Goal: Task Accomplishment & Management: Manage account settings

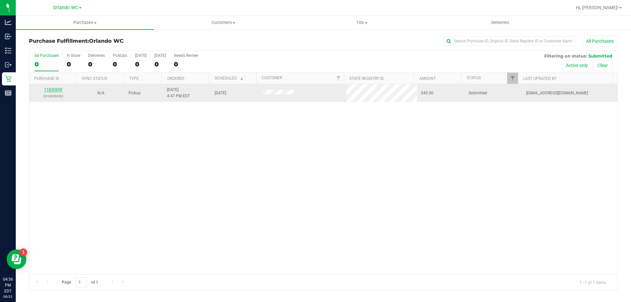
click at [58, 90] on link "11830699" at bounding box center [53, 89] width 18 height 5
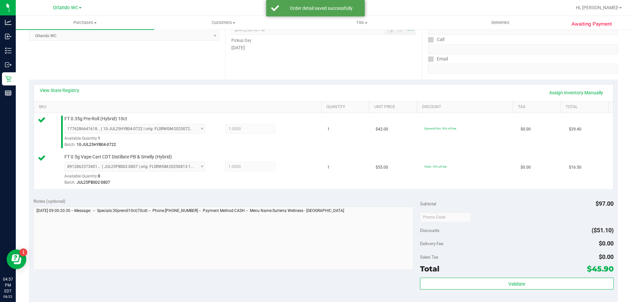
scroll to position [99, 0]
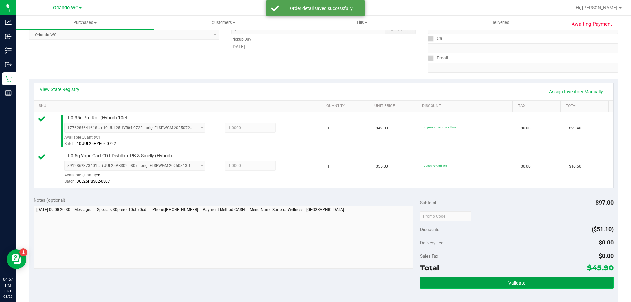
click at [512, 283] on span "Validate" at bounding box center [517, 282] width 17 height 5
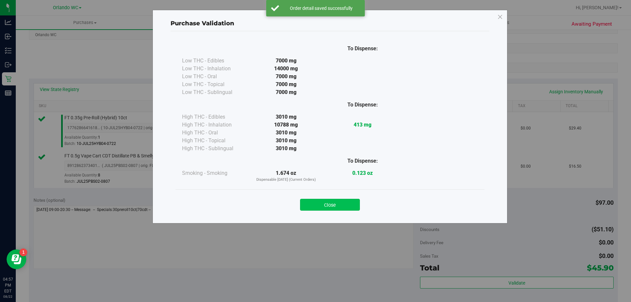
click at [338, 202] on button "Close" at bounding box center [330, 205] width 60 height 12
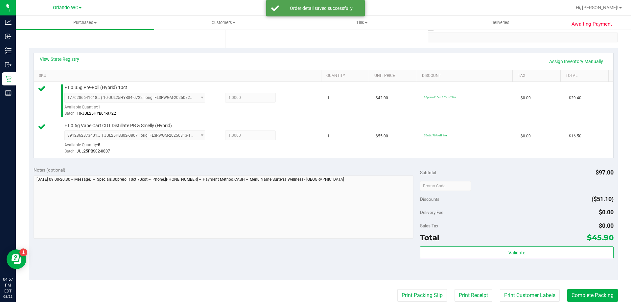
scroll to position [164, 0]
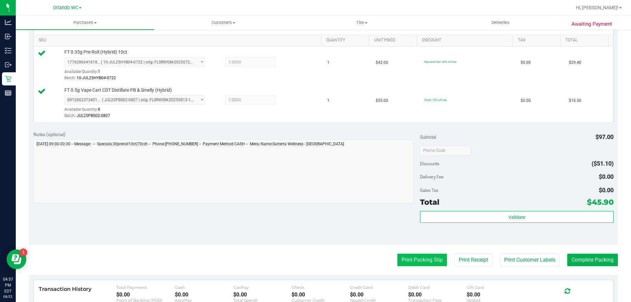
click at [433, 262] on button "Print Packing Slip" at bounding box center [422, 260] width 50 height 12
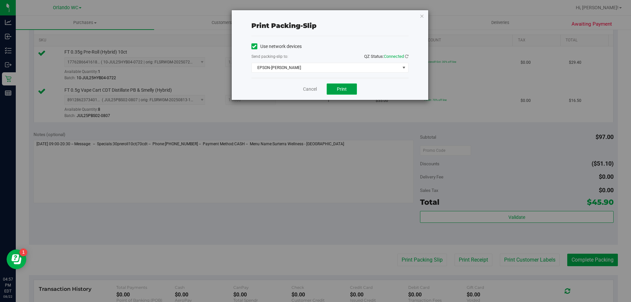
click at [341, 88] on span "Print" at bounding box center [342, 88] width 10 height 5
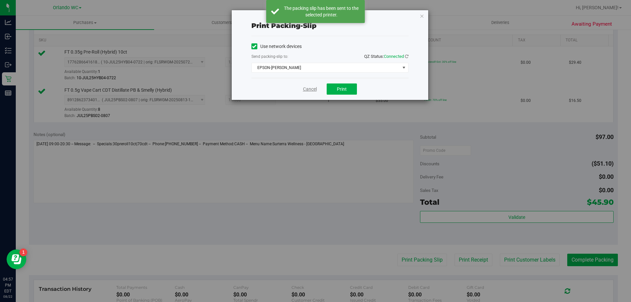
click at [311, 89] on link "Cancel" at bounding box center [310, 89] width 14 height 7
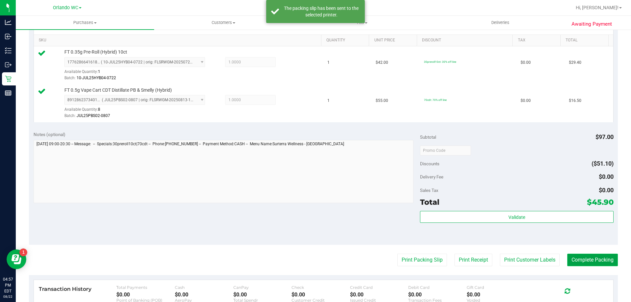
click at [595, 258] on button "Complete Packing" at bounding box center [592, 260] width 51 height 12
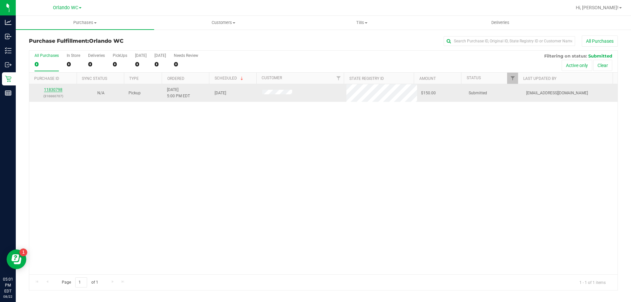
click at [59, 90] on link "11830798" at bounding box center [53, 89] width 18 height 5
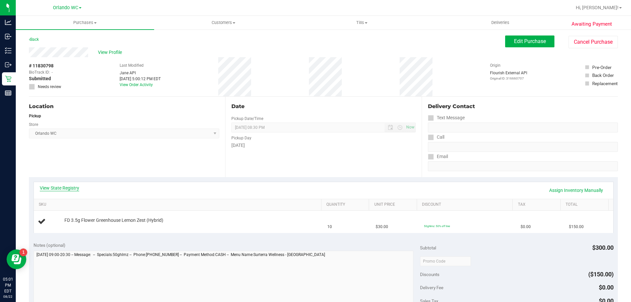
click at [54, 188] on link "View State Registry" at bounding box center [59, 188] width 39 height 7
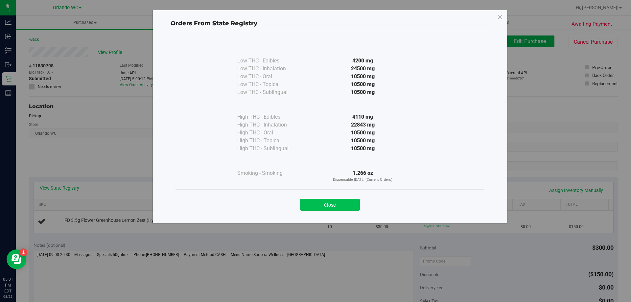
click at [313, 205] on button "Close" at bounding box center [330, 205] width 60 height 12
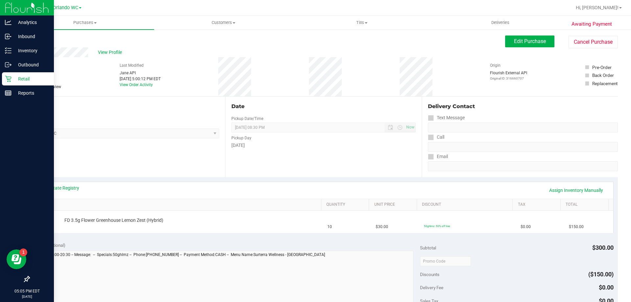
click at [10, 80] on icon at bounding box center [8, 79] width 7 height 7
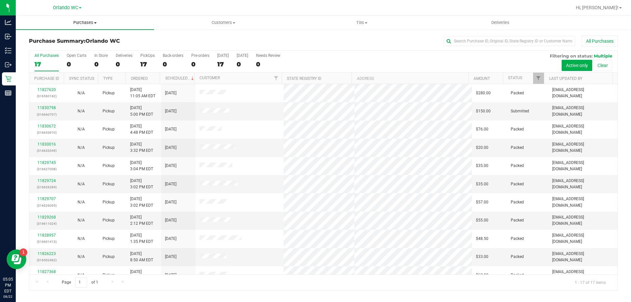
click at [95, 24] on span "Purchases" at bounding box center [85, 23] width 138 height 6
click at [62, 48] on li "Fulfillment" at bounding box center [85, 48] width 138 height 8
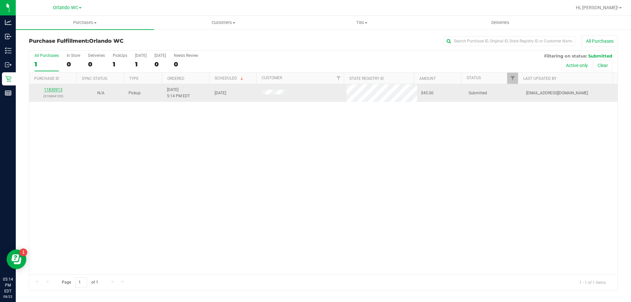
click at [55, 88] on link "11830913" at bounding box center [53, 89] width 18 height 5
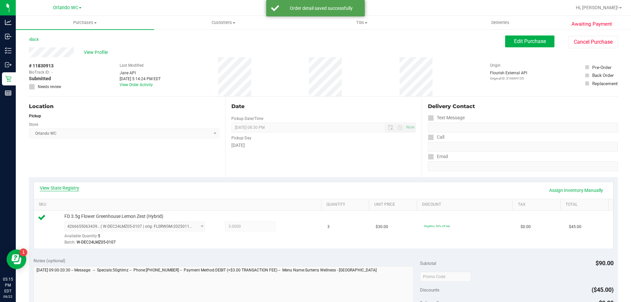
click at [64, 188] on link "View State Registry" at bounding box center [59, 188] width 39 height 7
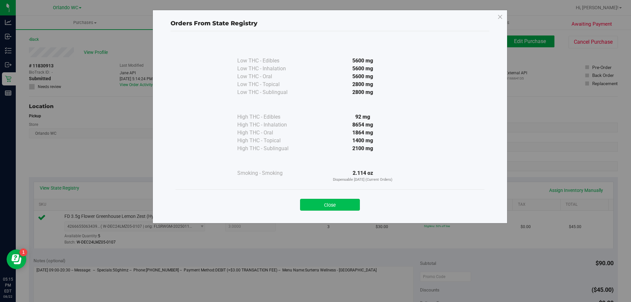
click at [340, 208] on button "Close" at bounding box center [330, 205] width 60 height 12
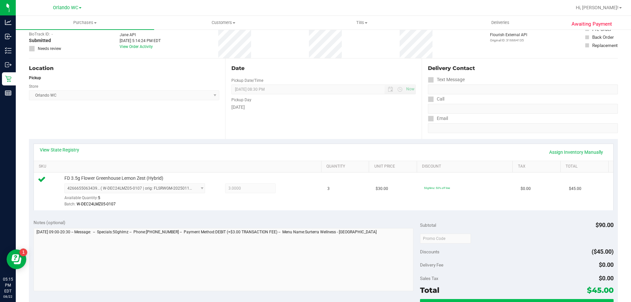
scroll to position [99, 0]
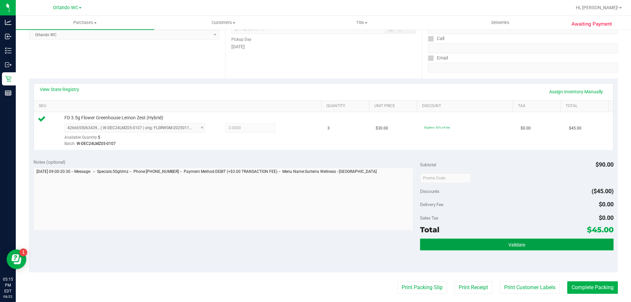
click at [464, 243] on button "Validate" at bounding box center [516, 245] width 193 height 12
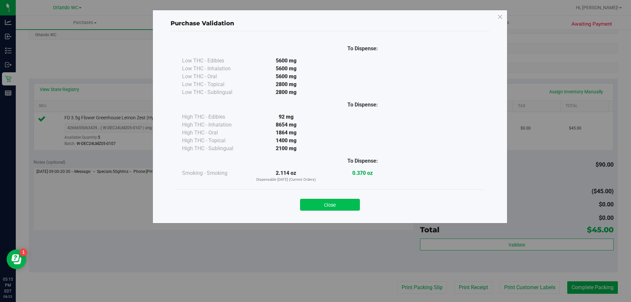
click at [339, 200] on button "Close" at bounding box center [330, 205] width 60 height 12
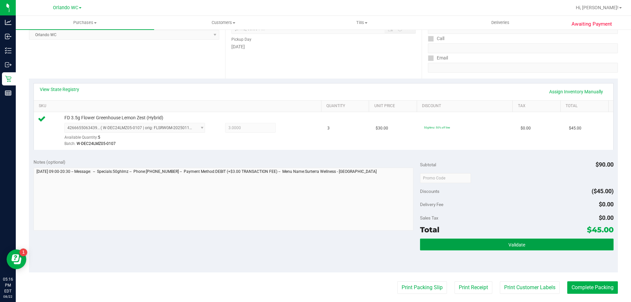
click at [568, 244] on button "Validate" at bounding box center [516, 245] width 193 height 12
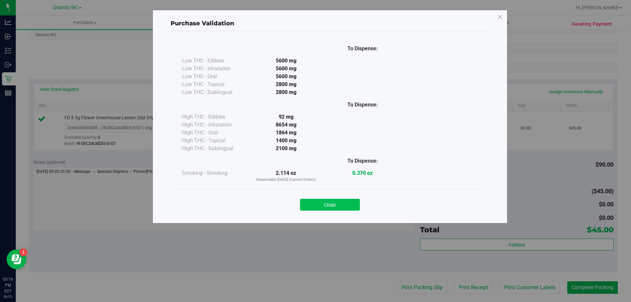
click at [313, 209] on button "Close" at bounding box center [330, 205] width 60 height 12
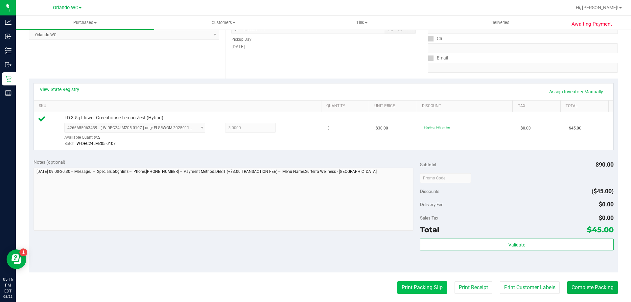
click at [409, 283] on button "Print Packing Slip" at bounding box center [422, 287] width 50 height 12
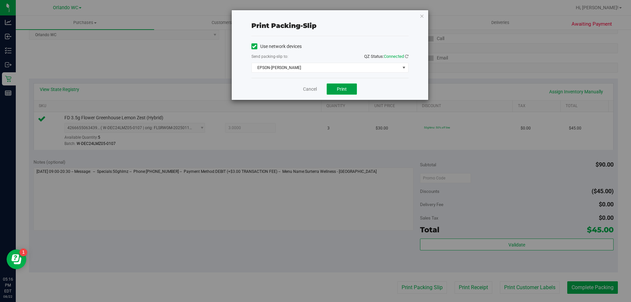
click at [335, 86] on button "Print" at bounding box center [342, 89] width 30 height 11
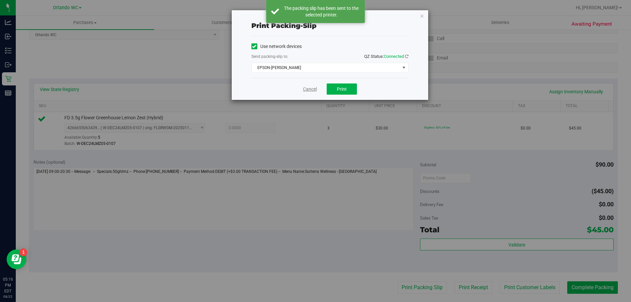
click at [314, 88] on link "Cancel" at bounding box center [310, 89] width 14 height 7
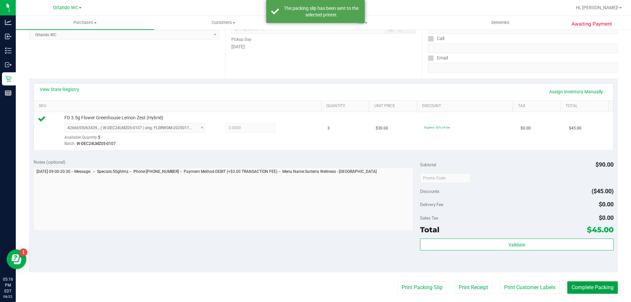
click at [580, 286] on button "Complete Packing" at bounding box center [592, 287] width 51 height 12
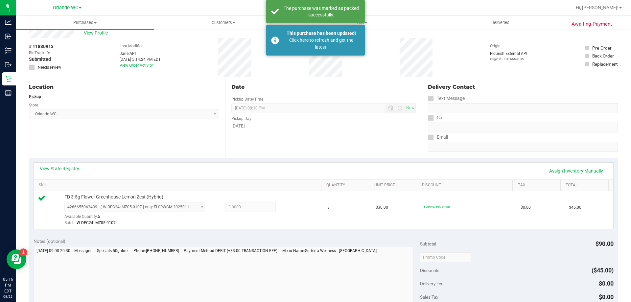
scroll to position [0, 0]
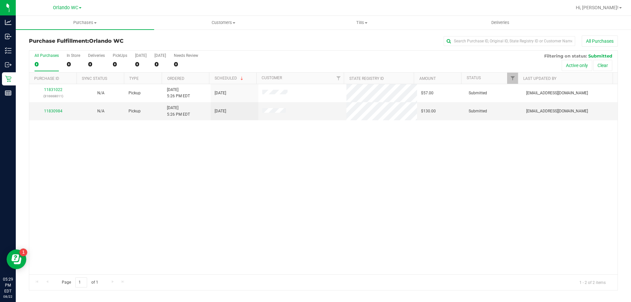
click at [199, 76] on th "Ordered" at bounding box center [185, 79] width 47 height 12
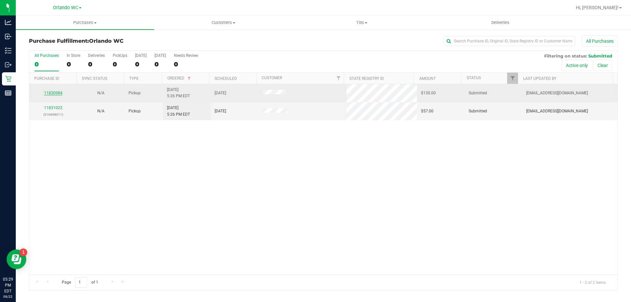
click at [57, 92] on link "11830984" at bounding box center [53, 93] width 18 height 5
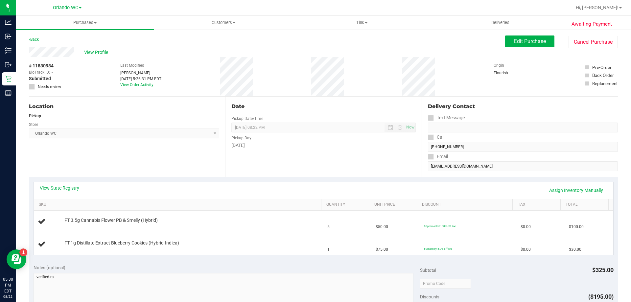
click at [65, 188] on link "View State Registry" at bounding box center [59, 188] width 39 height 7
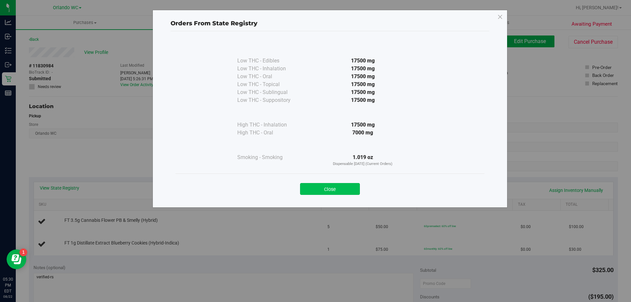
click at [308, 186] on button "Close" at bounding box center [330, 189] width 60 height 12
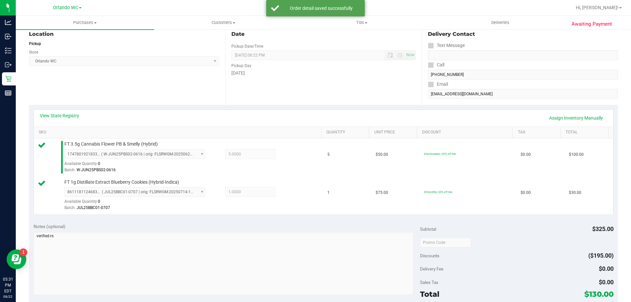
scroll to position [132, 0]
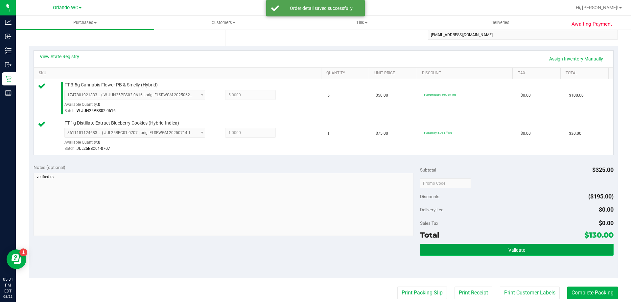
click at [451, 246] on button "Validate" at bounding box center [516, 250] width 193 height 12
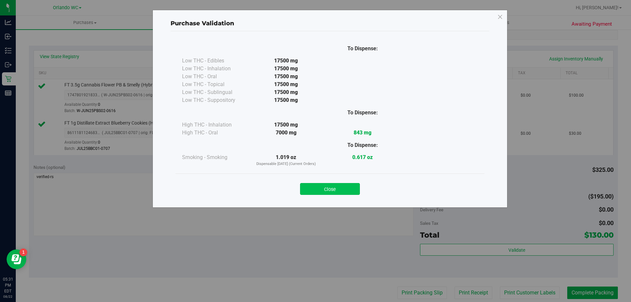
click at [335, 185] on button "Close" at bounding box center [330, 189] width 60 height 12
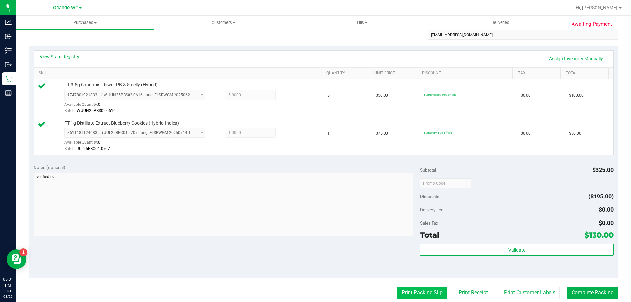
click at [398, 296] on button "Print Packing Slip" at bounding box center [422, 293] width 50 height 12
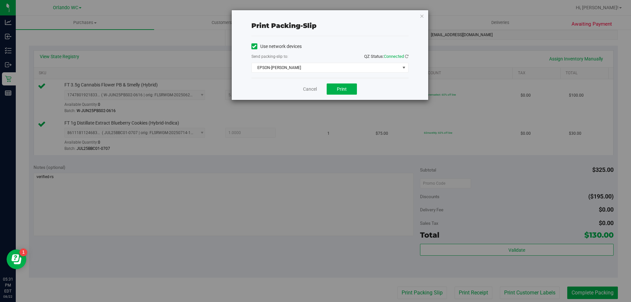
click at [340, 96] on div "Cancel Print" at bounding box center [330, 89] width 157 height 22
click at [342, 88] on span "Print" at bounding box center [342, 88] width 10 height 5
click at [310, 90] on link "Cancel" at bounding box center [310, 89] width 14 height 7
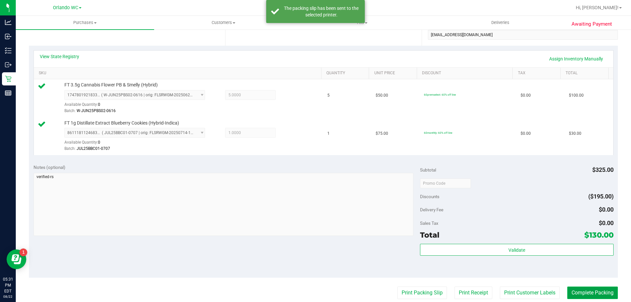
click at [577, 295] on button "Complete Packing" at bounding box center [592, 293] width 51 height 12
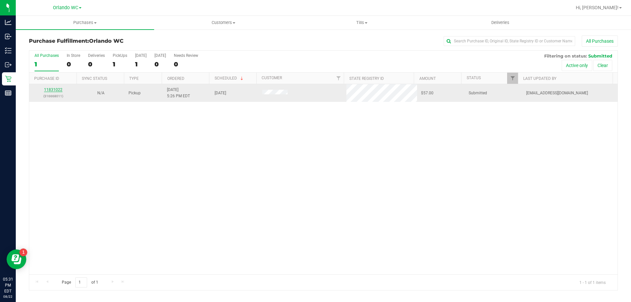
click at [50, 88] on link "11831022" at bounding box center [53, 89] width 18 height 5
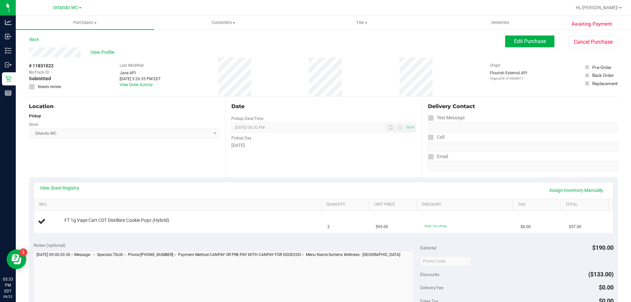
click at [36, 37] on div "Back" at bounding box center [34, 40] width 10 height 8
click at [36, 38] on link "Back" at bounding box center [34, 39] width 10 height 5
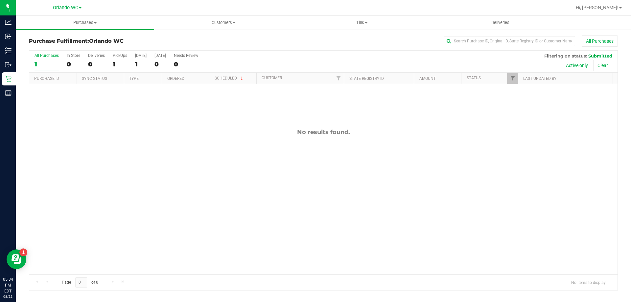
click at [85, 150] on div "No results found." at bounding box center [323, 201] width 588 height 235
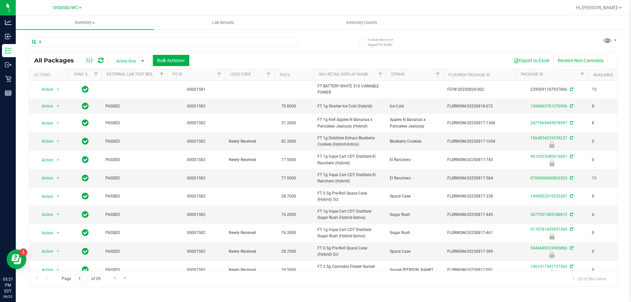
type input "z"
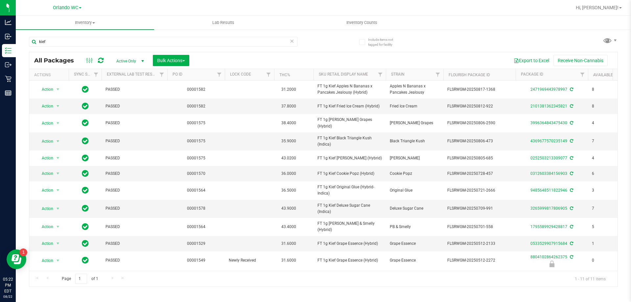
type input "kief"
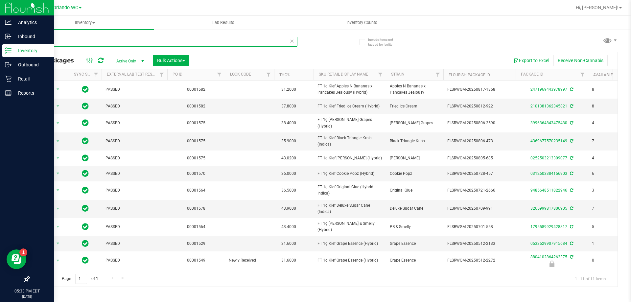
drag, startPoint x: 61, startPoint y: 43, endPoint x: 13, endPoint y: 48, distance: 48.5
click at [24, 48] on div "Include items not tagged for facility kief All Packages Active Only Active Only…" at bounding box center [323, 129] width 615 height 201
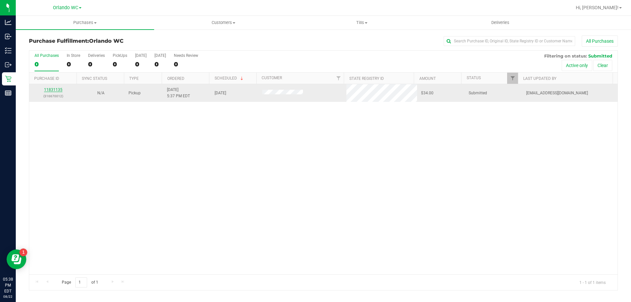
click at [60, 89] on link "11831135" at bounding box center [53, 89] width 18 height 5
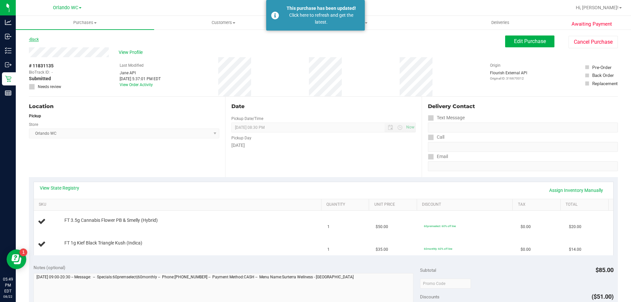
click at [34, 40] on link "Back" at bounding box center [34, 39] width 10 height 5
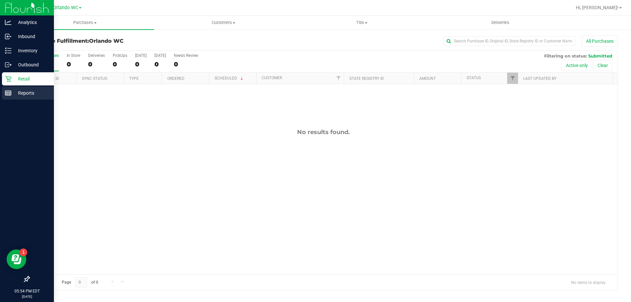
click at [10, 92] on icon at bounding box center [8, 93] width 7 height 7
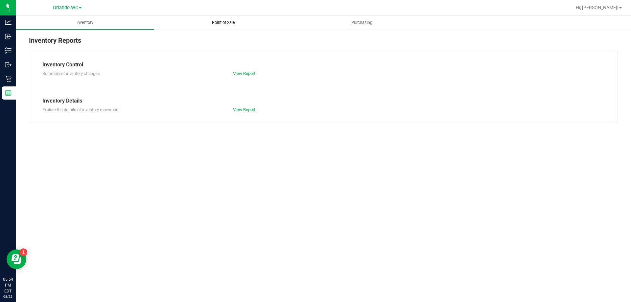
click at [217, 24] on span "Point of Sale" at bounding box center [223, 23] width 41 height 6
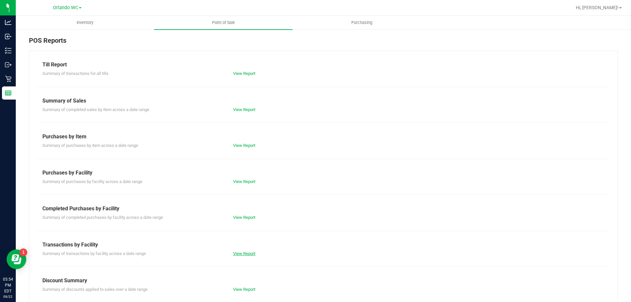
click at [238, 255] on link "View Report" at bounding box center [244, 253] width 22 height 5
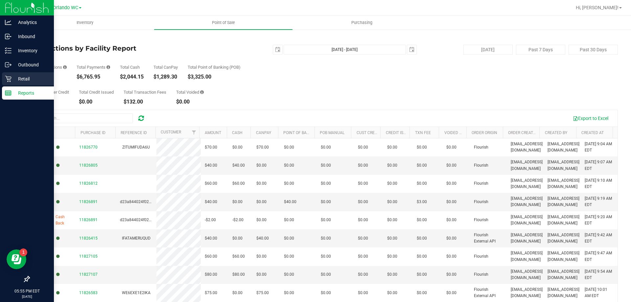
click at [11, 79] on icon at bounding box center [8, 79] width 7 height 7
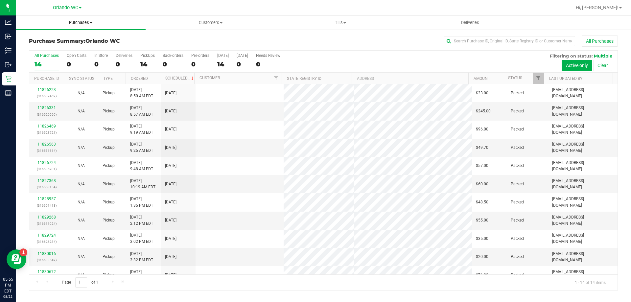
click at [84, 25] on span "Purchases" at bounding box center [81, 23] width 130 height 6
click at [60, 45] on li "Fulfillment" at bounding box center [81, 48] width 130 height 8
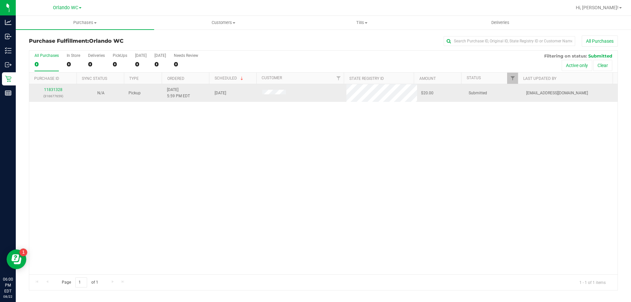
click at [56, 86] on td "11831328 (316677659)" at bounding box center [53, 93] width 48 height 18
click at [56, 88] on link "11831328" at bounding box center [53, 89] width 18 height 5
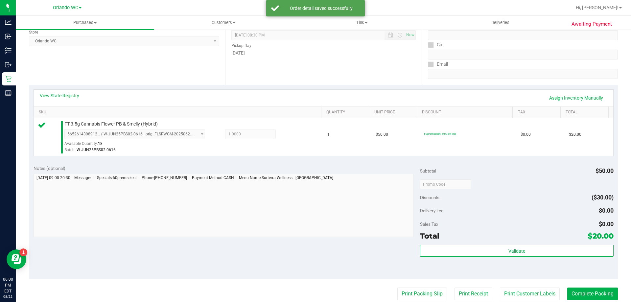
scroll to position [99, 0]
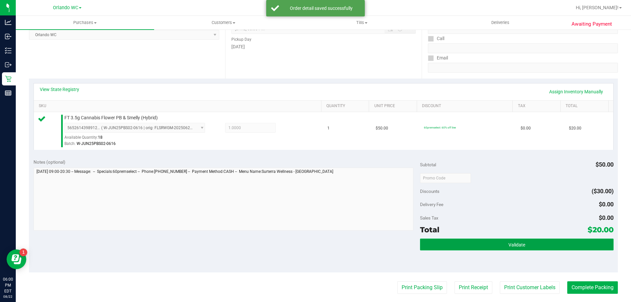
click at [552, 241] on button "Validate" at bounding box center [516, 245] width 193 height 12
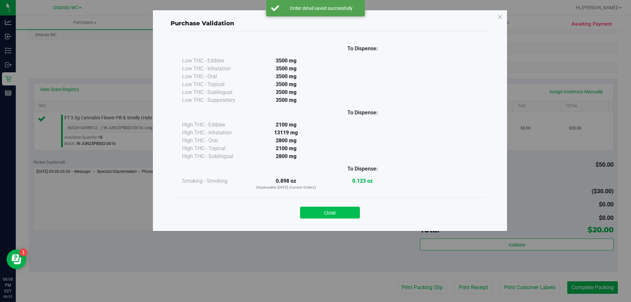
click at [348, 210] on button "Close" at bounding box center [330, 213] width 60 height 12
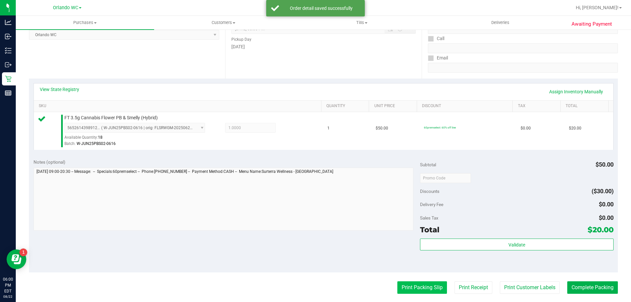
click at [427, 291] on button "Print Packing Slip" at bounding box center [422, 287] width 50 height 12
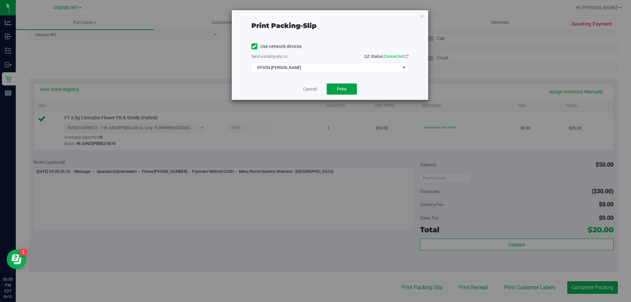
click at [347, 84] on button "Print" at bounding box center [342, 89] width 30 height 11
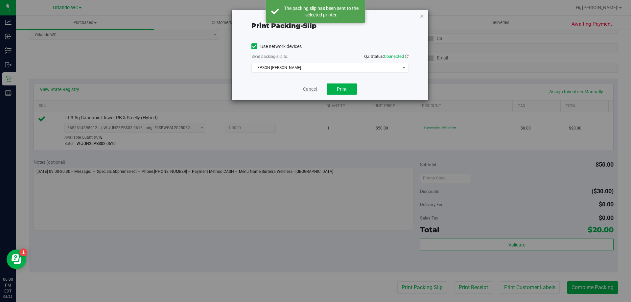
click at [310, 89] on link "Cancel" at bounding box center [310, 89] width 14 height 7
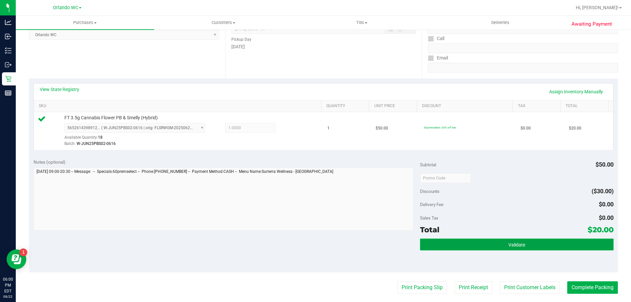
click at [565, 245] on button "Validate" at bounding box center [516, 245] width 193 height 12
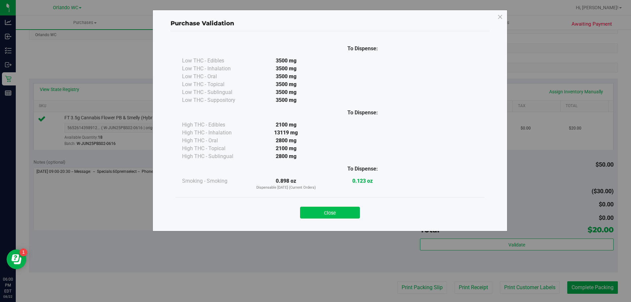
click at [343, 211] on button "Close" at bounding box center [330, 213] width 60 height 12
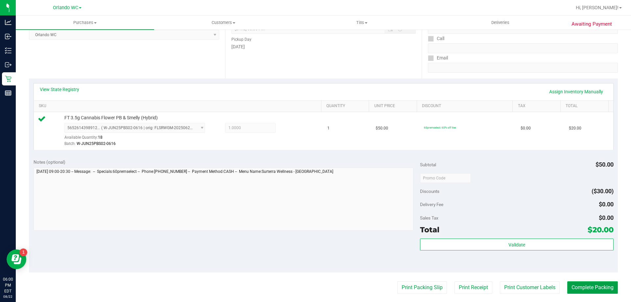
click at [590, 285] on button "Complete Packing" at bounding box center [592, 287] width 51 height 12
